Goal: Information Seeking & Learning: Learn about a topic

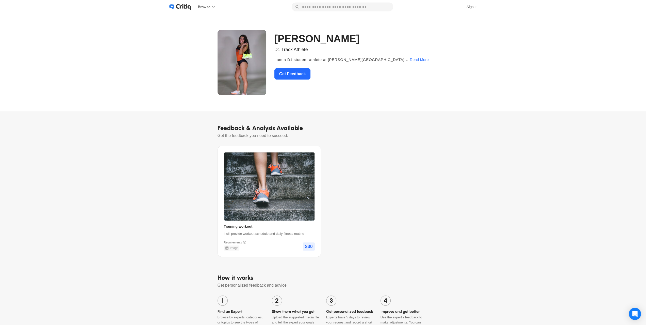
click at [254, 69] on img at bounding box center [242, 62] width 49 height 65
click at [283, 171] on img at bounding box center [269, 186] width 90 height 68
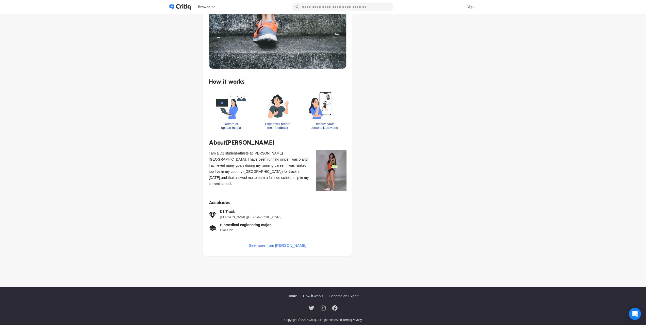
scroll to position [126, 0]
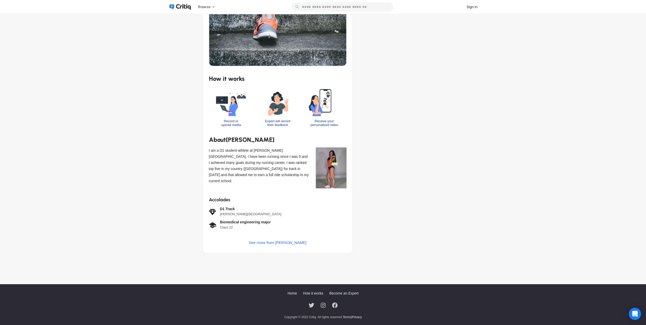
click at [334, 167] on img at bounding box center [331, 167] width 31 height 41
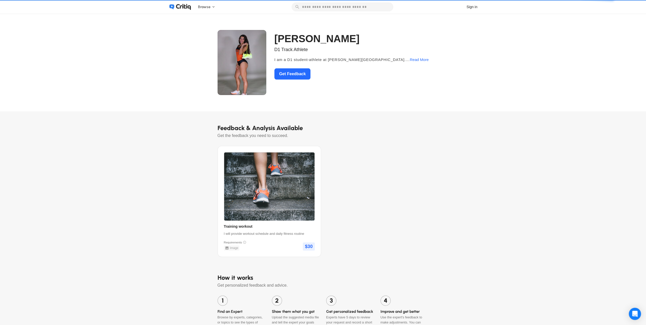
click at [260, 60] on img at bounding box center [242, 62] width 49 height 65
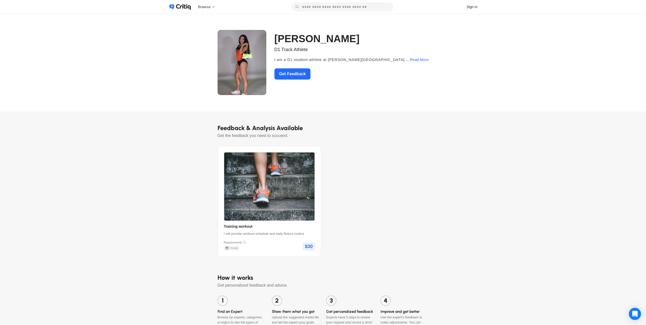
drag, startPoint x: 253, startPoint y: 56, endPoint x: 430, endPoint y: 121, distance: 188.5
click at [428, 128] on span "Feedback & Analysis Available" at bounding box center [323, 127] width 211 height 9
